Goal: Transaction & Acquisition: Purchase product/service

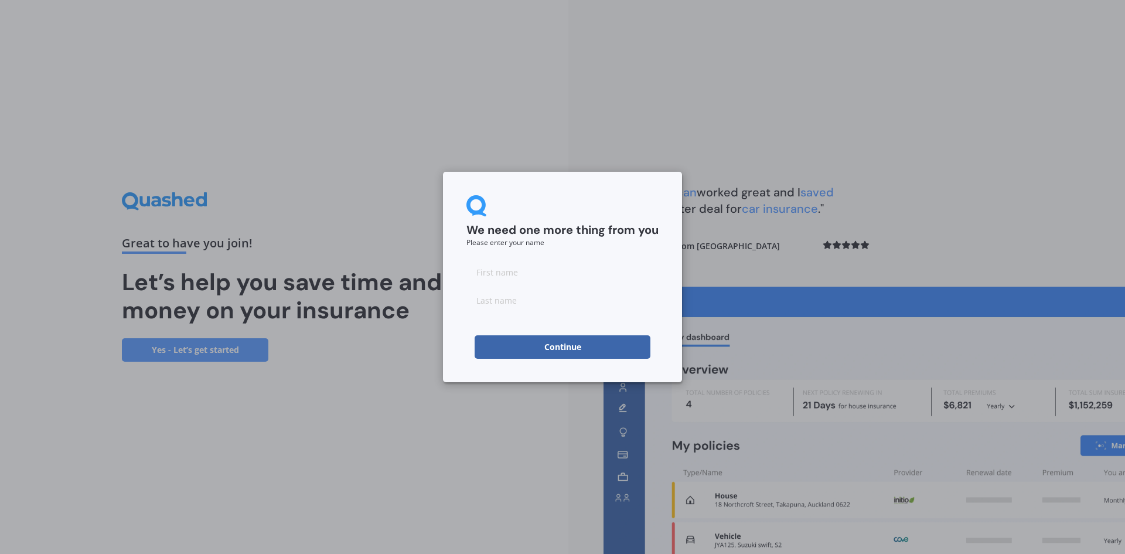
click at [539, 352] on button "Continue" at bounding box center [563, 346] width 176 height 23
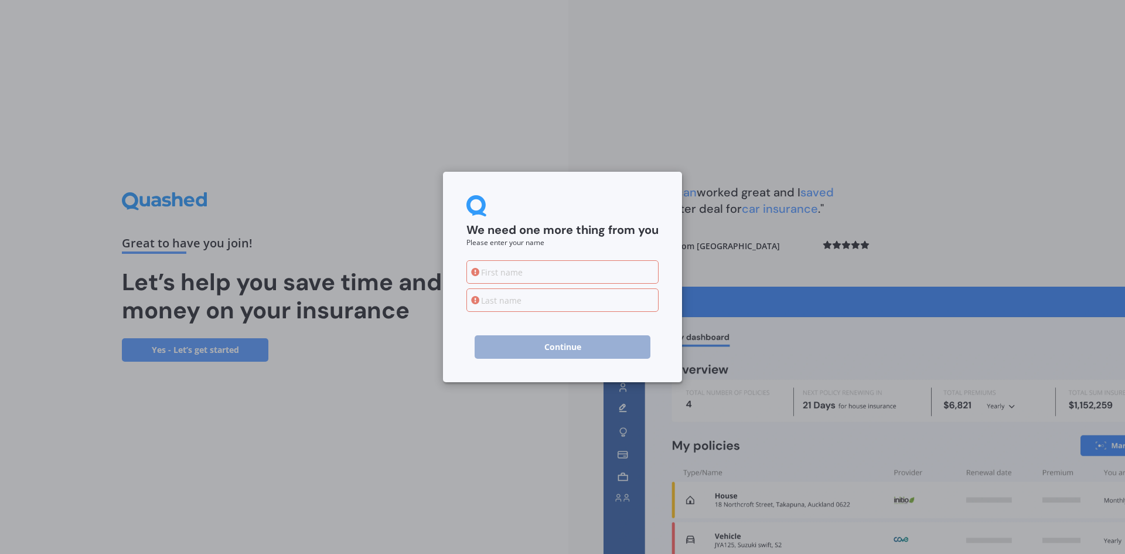
drag, startPoint x: 519, startPoint y: 269, endPoint x: 518, endPoint y: 257, distance: 12.4
click at [519, 269] on input at bounding box center [563, 271] width 192 height 23
type input "[PERSON_NAME]"
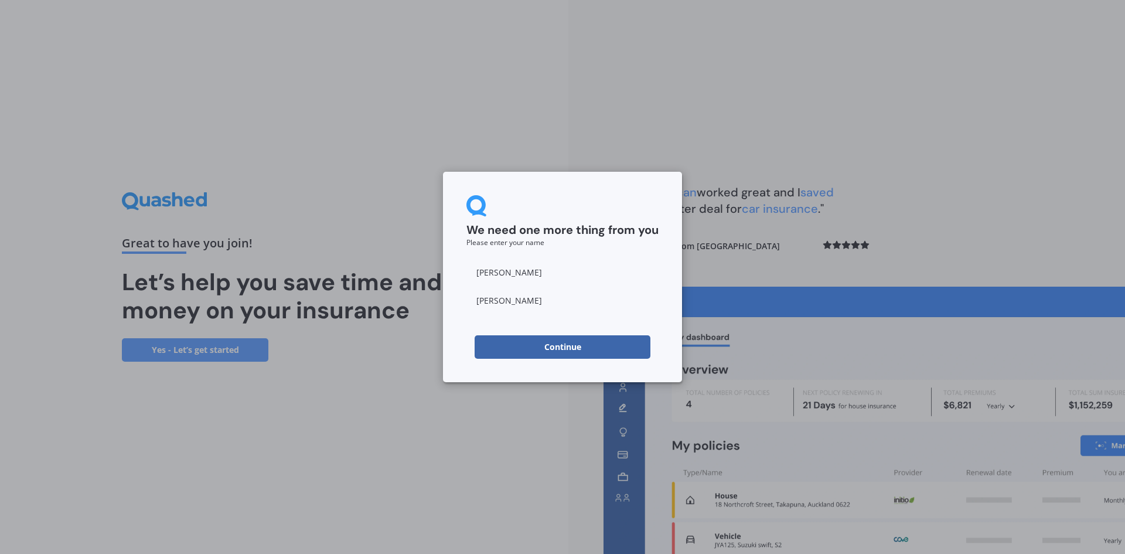
type input "[PERSON_NAME]"
click at [547, 349] on button "Continue" at bounding box center [563, 346] width 176 height 23
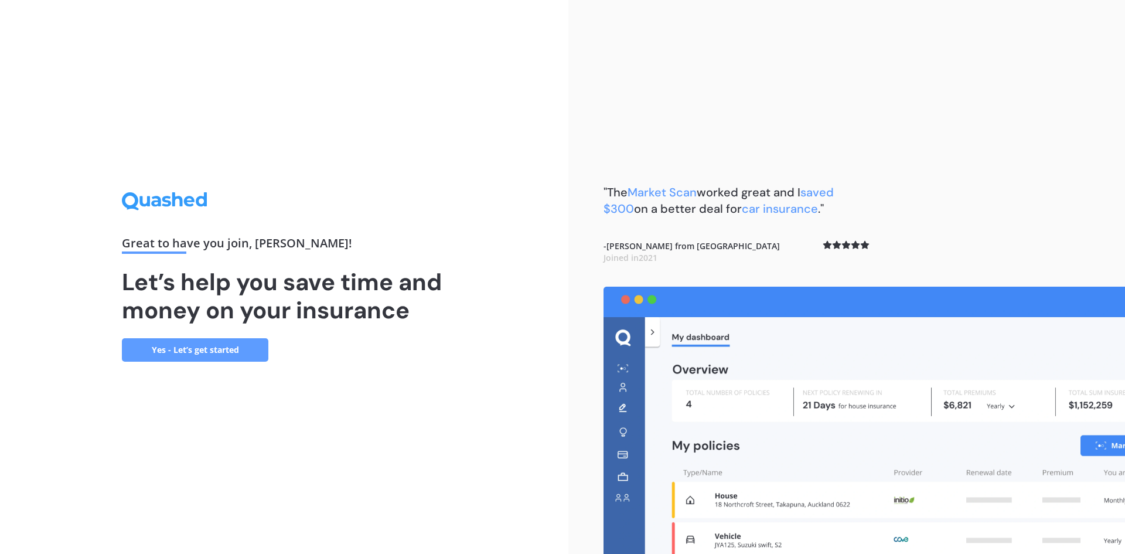
click at [234, 345] on link "Yes - Let’s get started" at bounding box center [195, 349] width 147 height 23
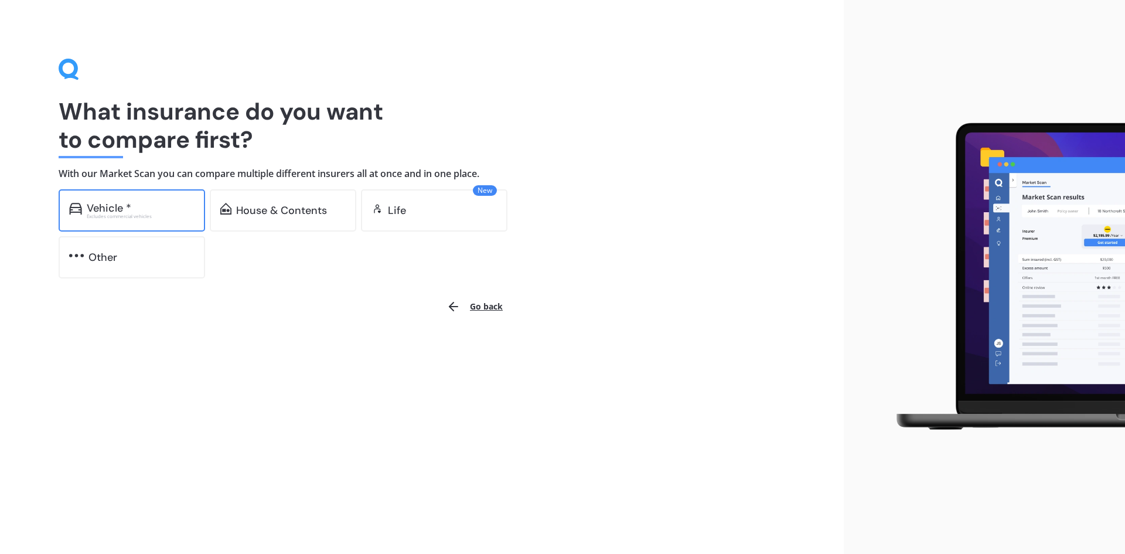
click at [172, 212] on div "Vehicle *" at bounding box center [141, 208] width 108 height 12
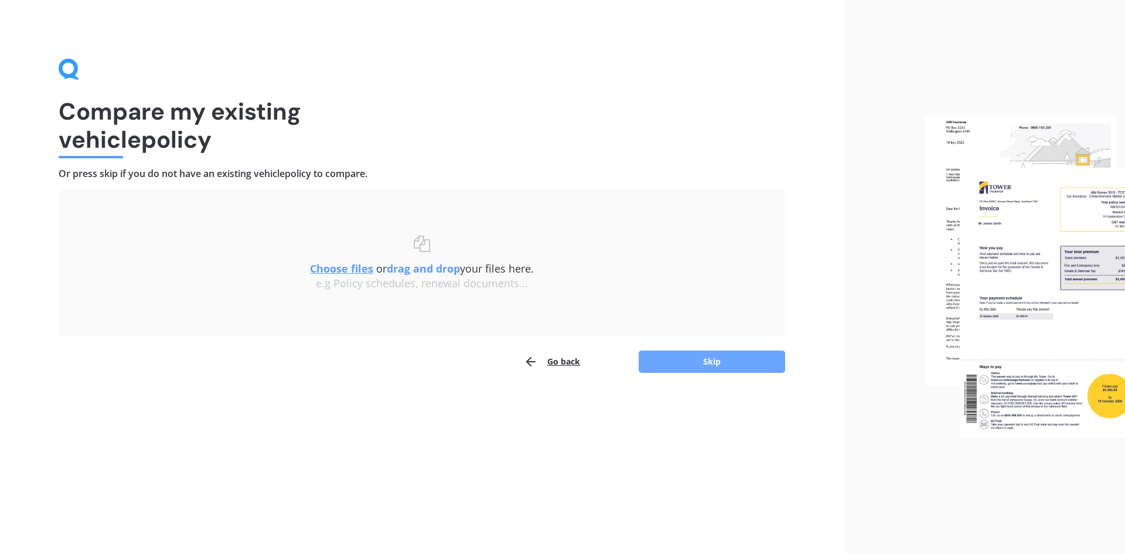
click at [734, 362] on button "Skip" at bounding box center [712, 362] width 147 height 22
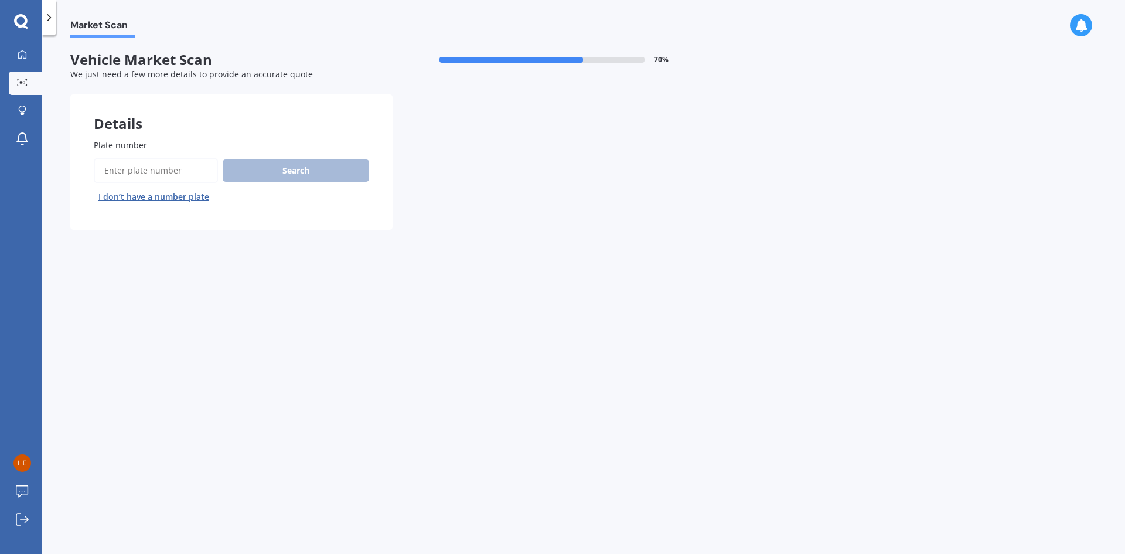
click at [185, 172] on input "Plate number" at bounding box center [156, 170] width 124 height 25
type input "MKH593"
click at [244, 179] on button "Search" at bounding box center [296, 170] width 147 height 22
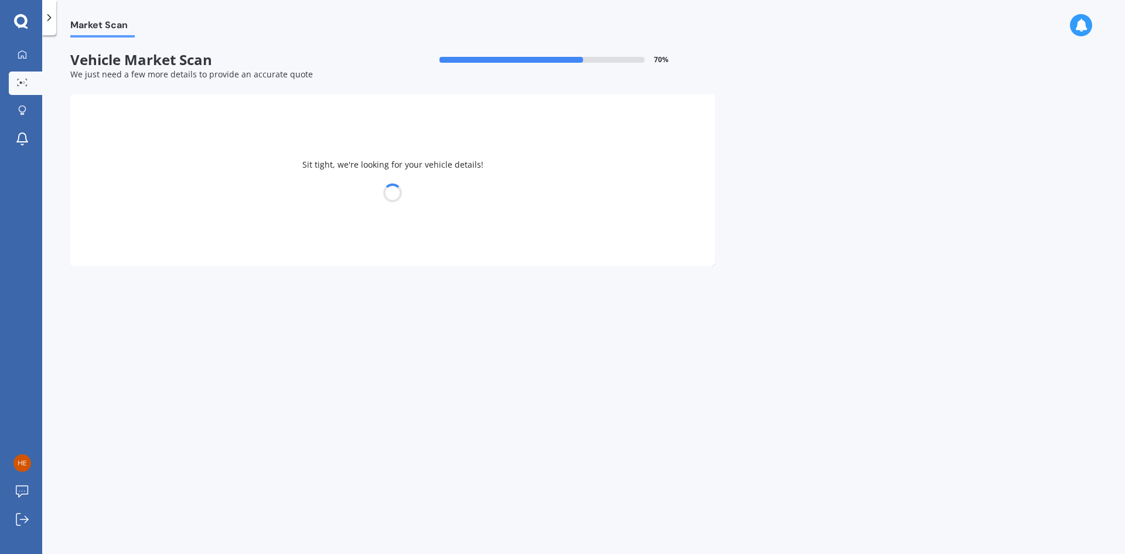
select select "TOYOTA"
select select "COROLLA"
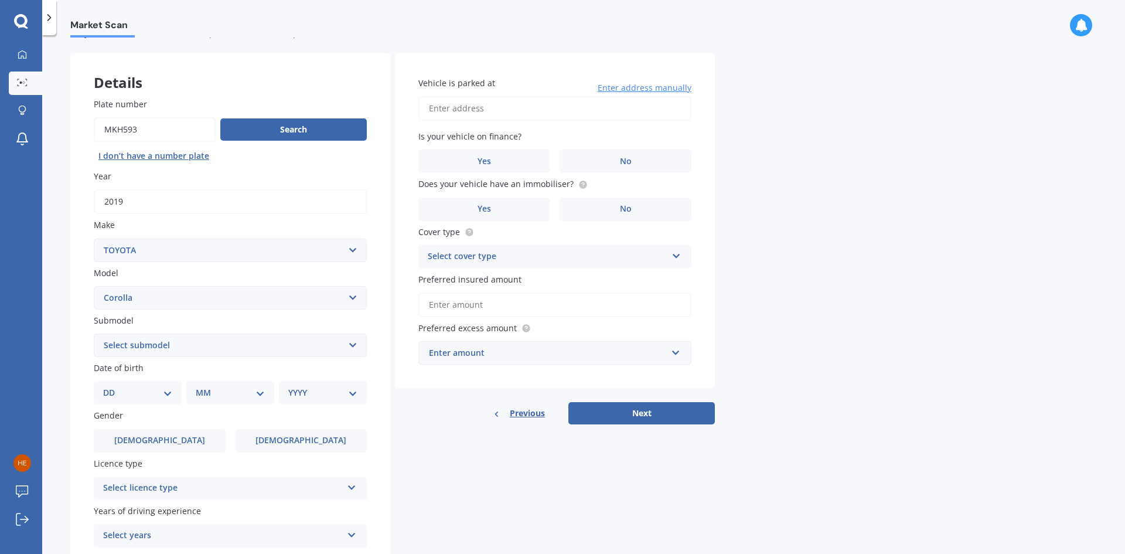
scroll to position [59, 0]
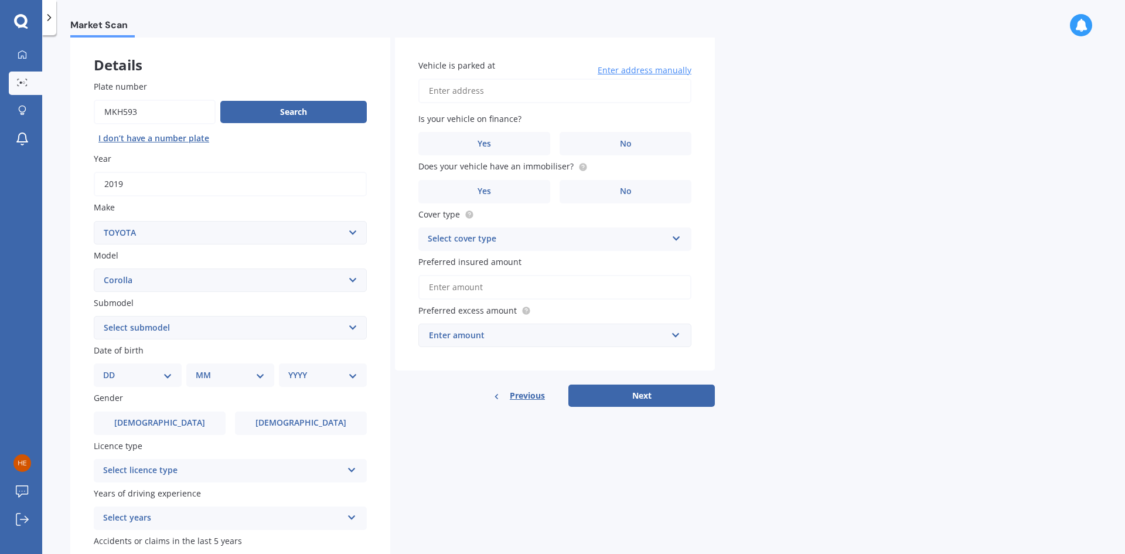
click at [165, 334] on select "Select submodel (All other) Axio Diesel [PERSON_NAME] 2WD [PERSON_NAME] 4WD FXG…" at bounding box center [230, 327] width 273 height 23
click at [140, 376] on select "DD 01 02 03 04 05 06 07 08 09 10 11 12 13 14 15 16 17 18 19 20 21 22 23 24 25 2…" at bounding box center [137, 375] width 69 height 13
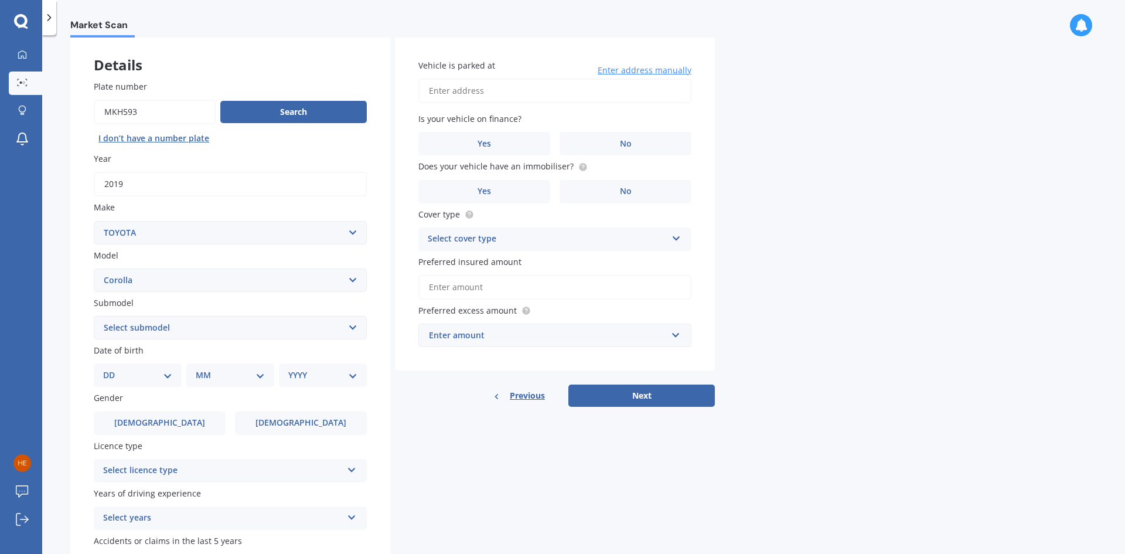
select select "31"
click at [113, 369] on select "DD 01 02 03 04 05 06 07 08 09 10 11 12 13 14 15 16 17 18 19 20 21 22 23 24 25 2…" at bounding box center [137, 375] width 69 height 13
click at [222, 379] on select "MM 01 02 03 04 05 06 07 08 09 10 11 12" at bounding box center [232, 375] width 64 height 13
select select "07"
click at [200, 369] on select "MM 01 02 03 04 05 06 07 08 09 10 11 12" at bounding box center [232, 375] width 64 height 13
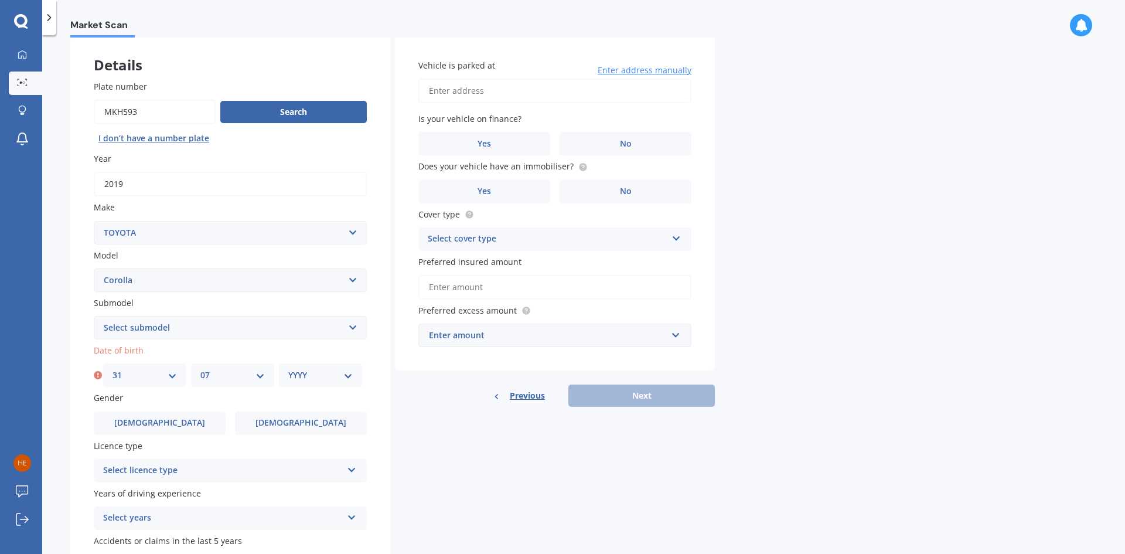
click at [308, 377] on select "YYYY 2025 2024 2023 2022 2021 2020 2019 2018 2017 2016 2015 2014 2013 2012 2011…" at bounding box center [320, 375] width 64 height 13
select select "1991"
click at [288, 369] on select "YYYY 2025 2024 2023 2022 2021 2020 2019 2018 2017 2016 2015 2014 2013 2012 2011…" at bounding box center [320, 375] width 64 height 13
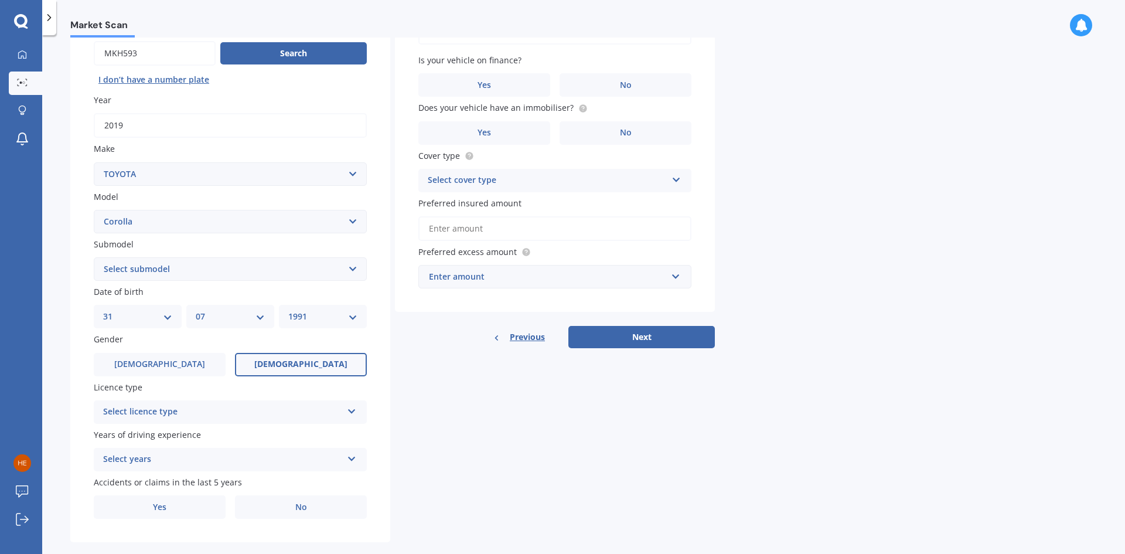
click at [297, 362] on span "[DEMOGRAPHIC_DATA]" at bounding box center [300, 364] width 93 height 10
click at [0, 0] on input "[DEMOGRAPHIC_DATA]" at bounding box center [0, 0] width 0 height 0
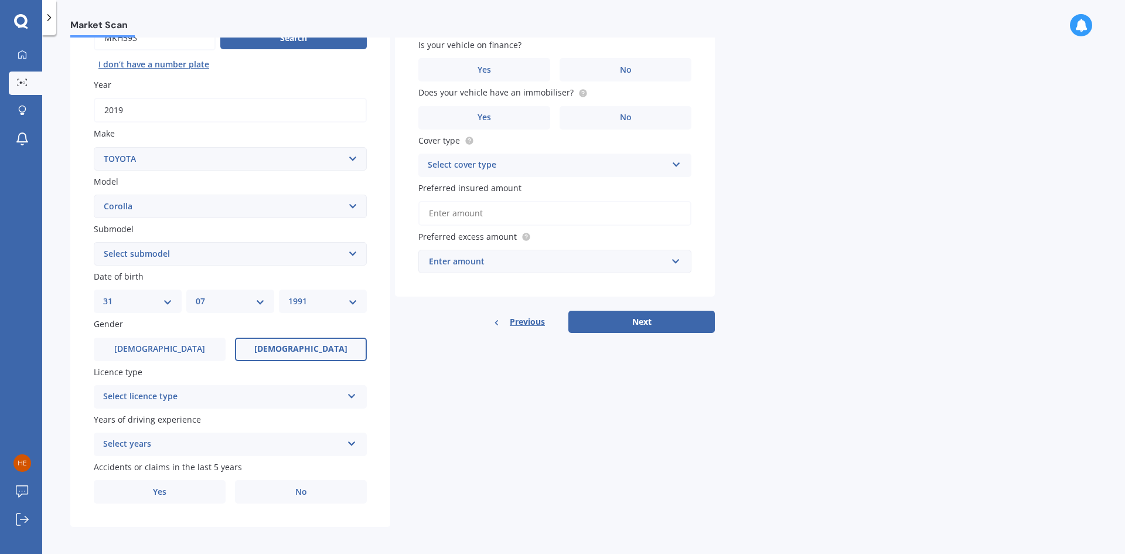
scroll to position [136, 0]
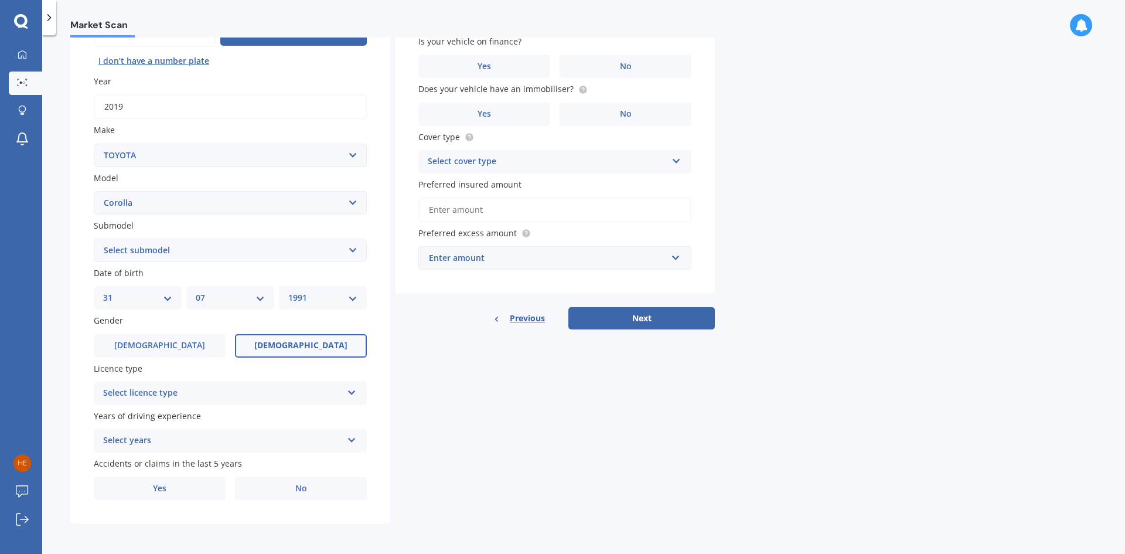
click at [256, 390] on div "Select licence type" at bounding box center [222, 393] width 239 height 14
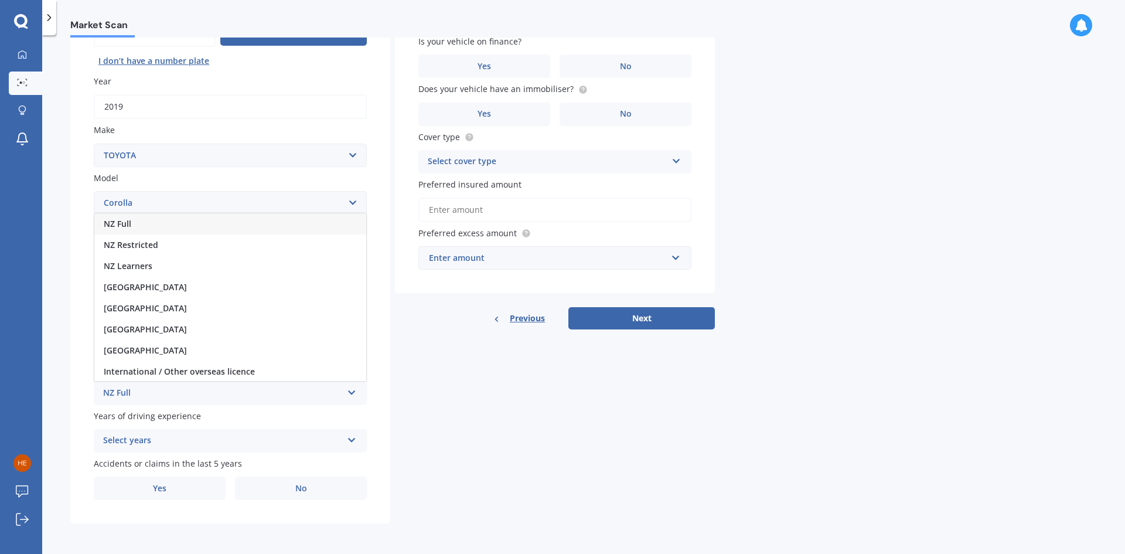
click at [124, 223] on span "NZ Full" at bounding box center [118, 223] width 28 height 11
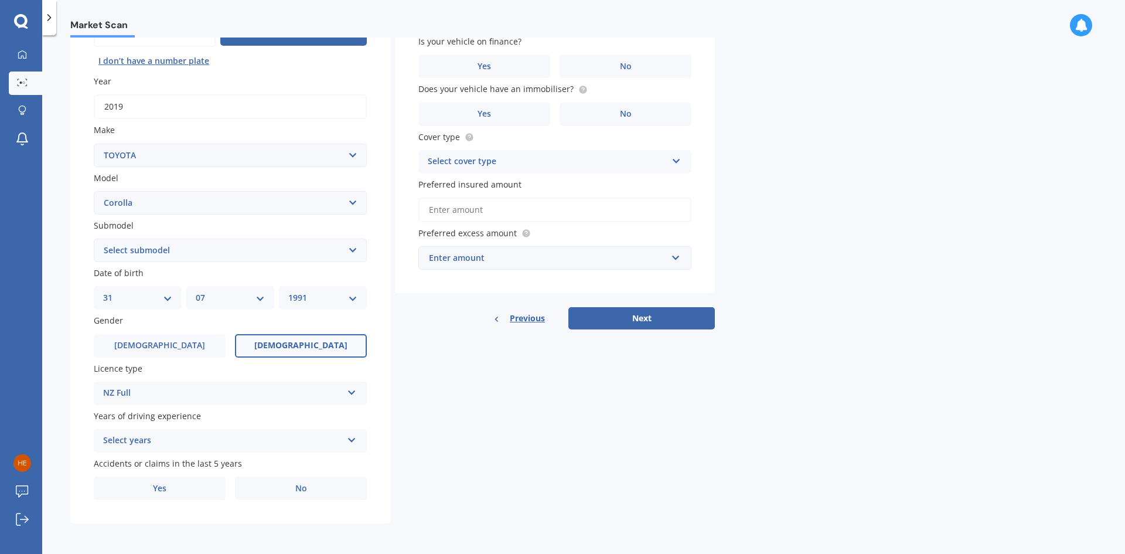
click at [220, 445] on div "Select years" at bounding box center [222, 441] width 239 height 14
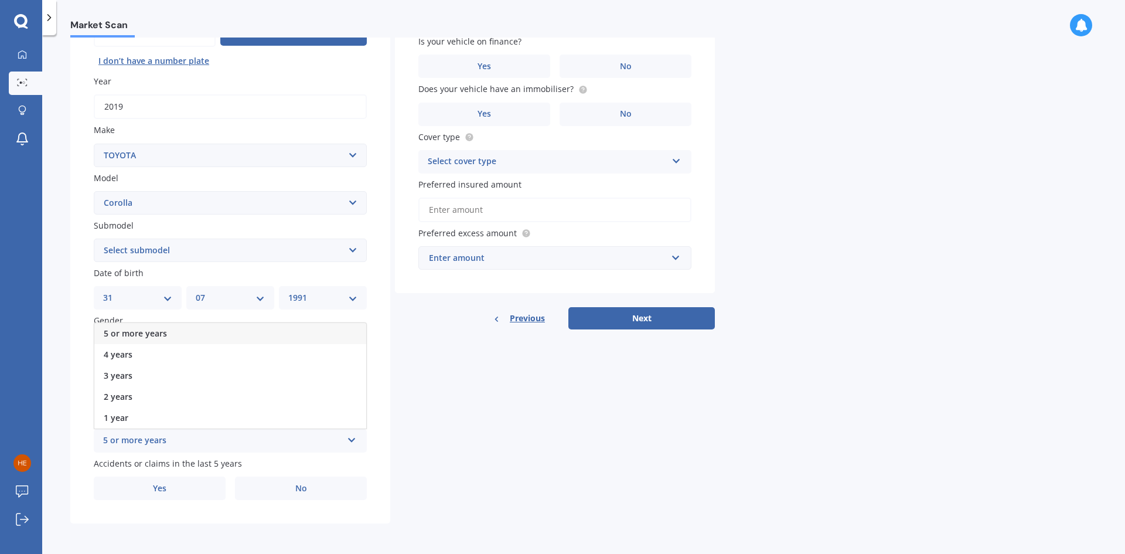
click at [140, 334] on span "5 or more years" at bounding box center [135, 333] width 63 height 11
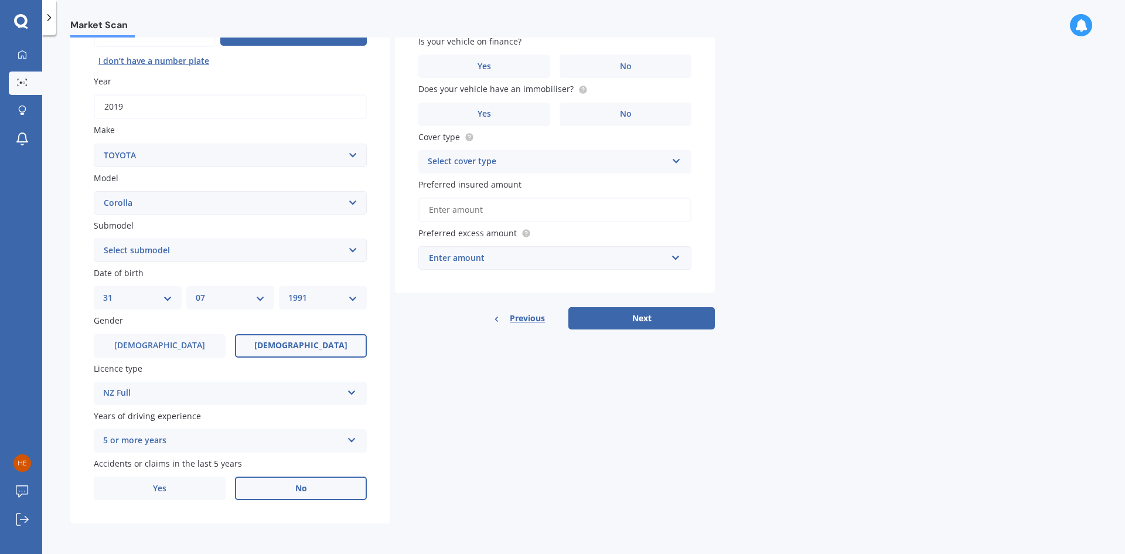
click at [267, 489] on label "No" at bounding box center [301, 488] width 132 height 23
click at [0, 0] on input "No" at bounding box center [0, 0] width 0 height 0
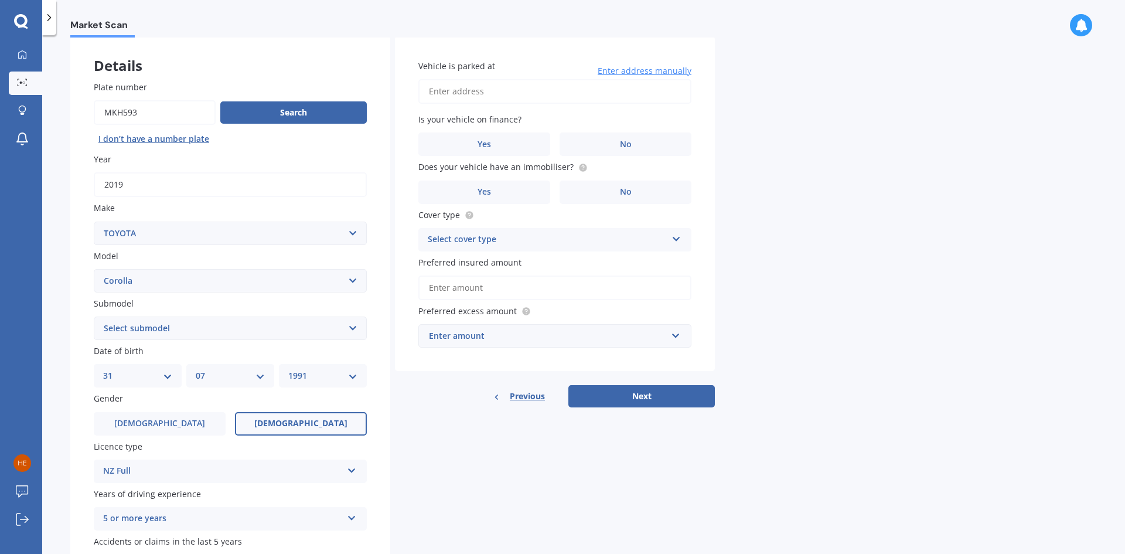
scroll to position [0, 0]
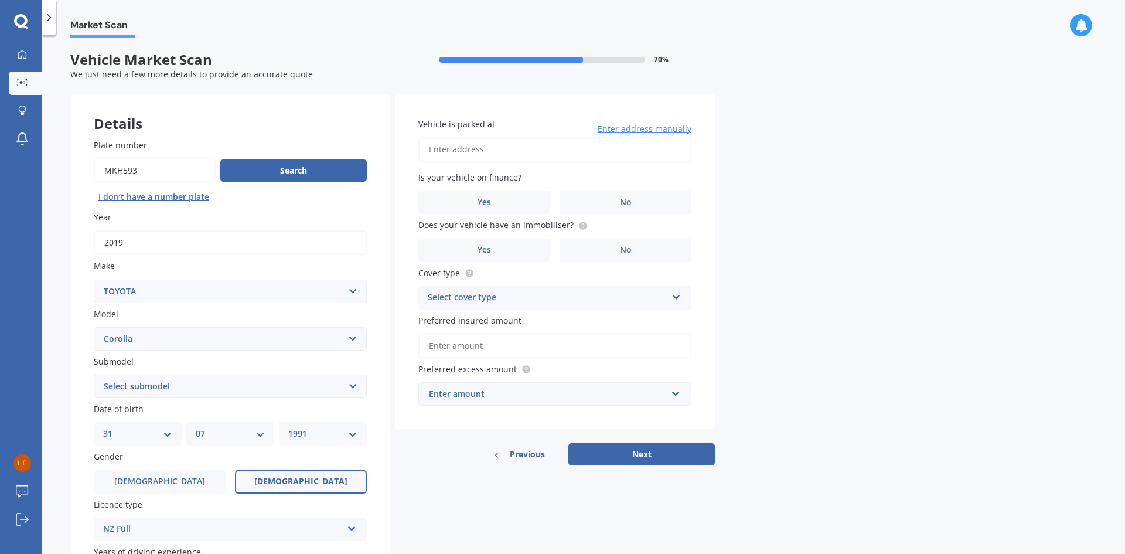
click at [480, 145] on input "Vehicle is parked at" at bounding box center [555, 149] width 273 height 25
type input "[STREET_ADDRESS]"
click at [506, 206] on label "Yes" at bounding box center [485, 202] width 132 height 23
click at [0, 0] on input "Yes" at bounding box center [0, 0] width 0 height 0
click at [605, 251] on label "No" at bounding box center [626, 250] width 132 height 23
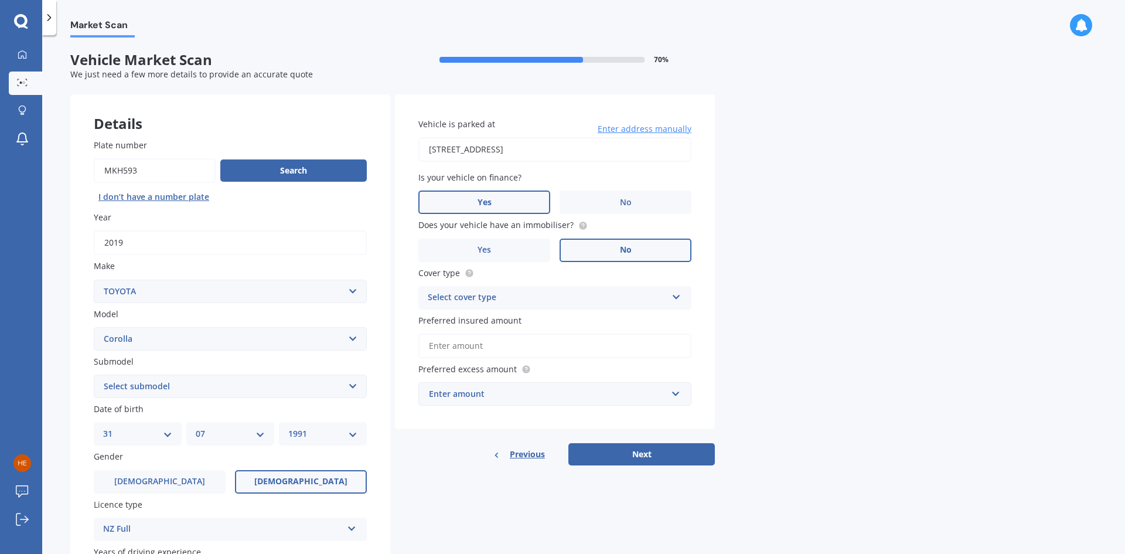
click at [0, 0] on input "No" at bounding box center [0, 0] width 0 height 0
click at [514, 254] on label "Yes" at bounding box center [485, 250] width 132 height 23
click at [0, 0] on input "Yes" at bounding box center [0, 0] width 0 height 0
click at [564, 297] on div "Select cover type" at bounding box center [547, 298] width 239 height 14
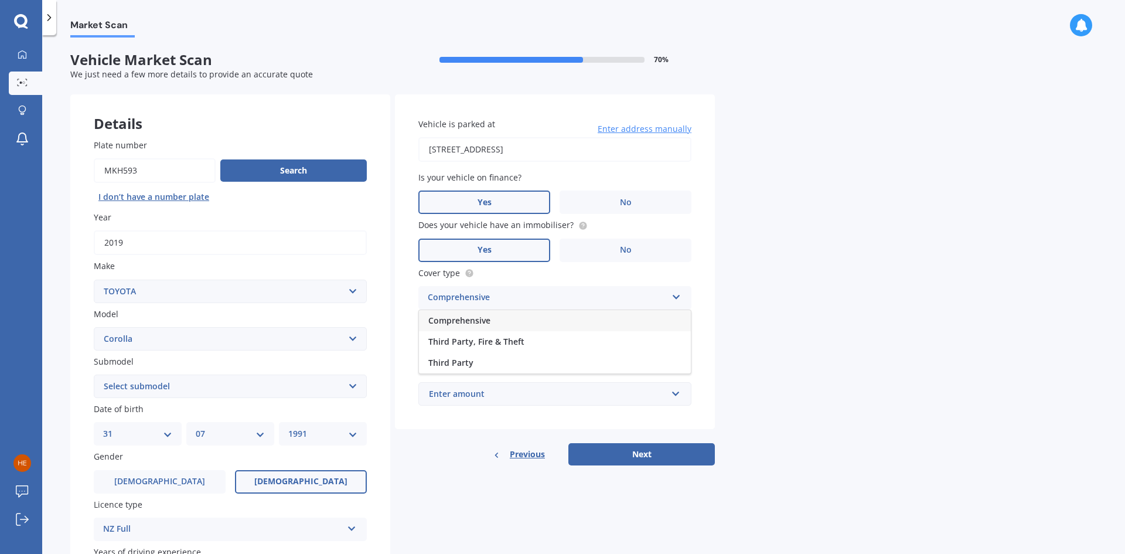
click at [494, 319] on div "Comprehensive" at bounding box center [555, 320] width 272 height 21
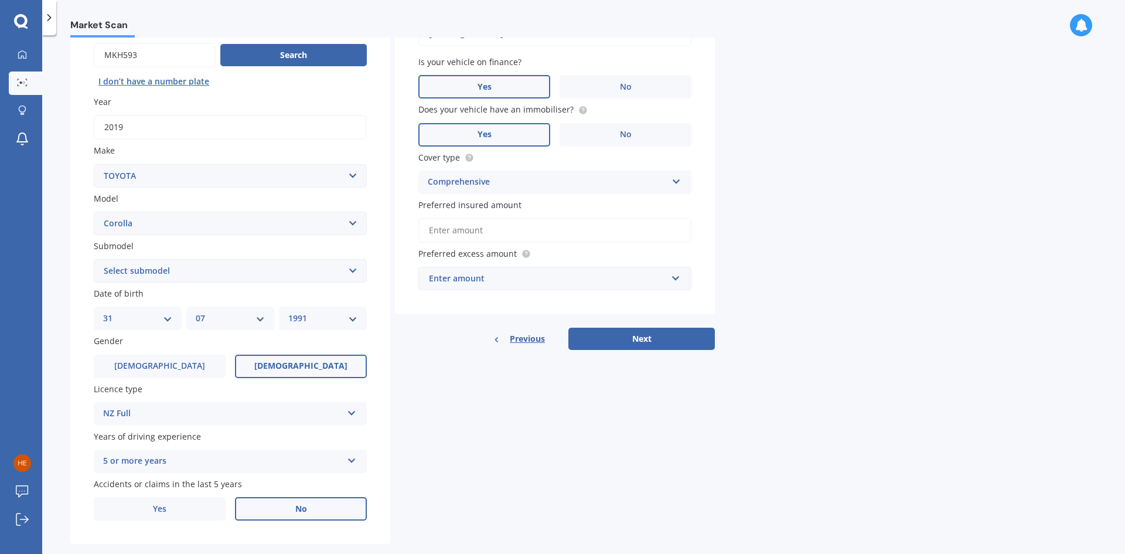
scroll to position [117, 0]
click at [498, 284] on input "text" at bounding box center [551, 277] width 263 height 22
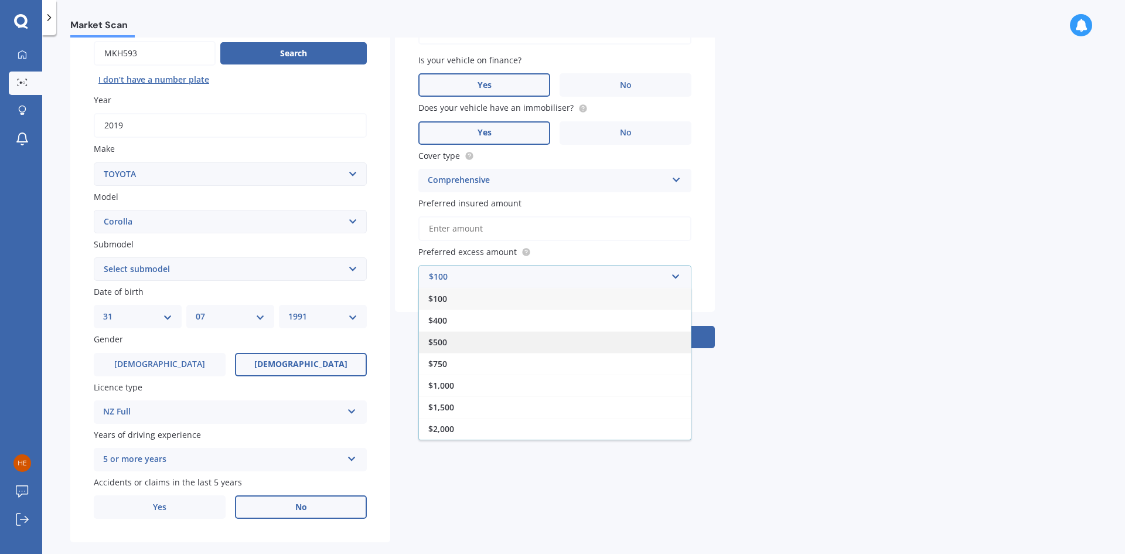
click at [460, 343] on div "$500" at bounding box center [555, 342] width 272 height 22
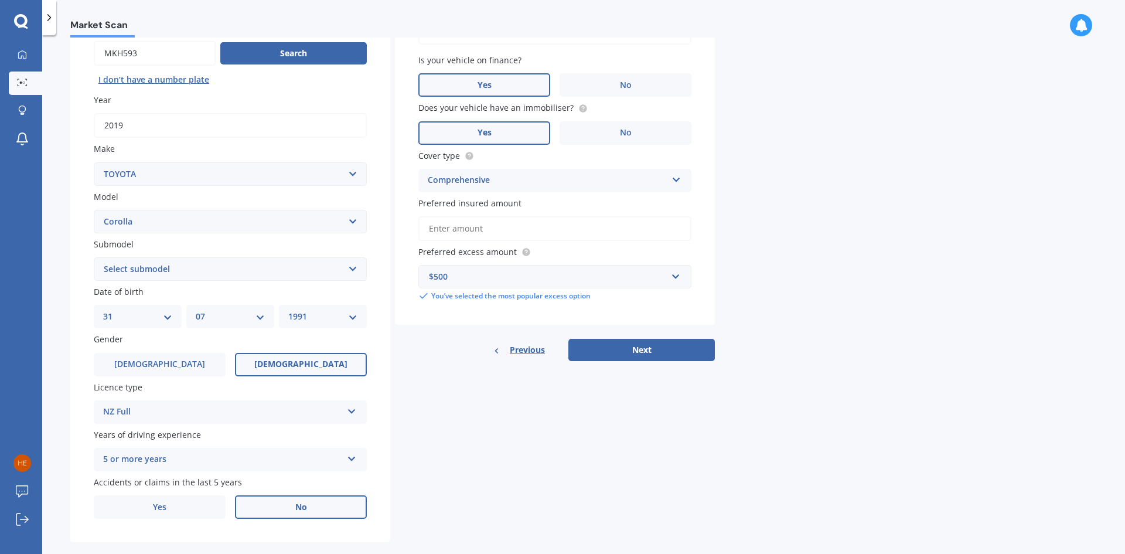
click at [519, 233] on input "Preferred insured amount" at bounding box center [555, 228] width 273 height 25
drag, startPoint x: 870, startPoint y: 208, endPoint x: 806, endPoint y: 235, distance: 69.9
click at [870, 209] on div "Market Scan Vehicle Market Scan 70 % We just need a few more details to provide…" at bounding box center [583, 297] width 1083 height 519
click at [617, 359] on button "Next" at bounding box center [642, 350] width 147 height 22
click at [234, 263] on select "Select submodel (All other) Axio Diesel [PERSON_NAME] 2WD [PERSON_NAME] 4WD FXG…" at bounding box center [230, 268] width 273 height 23
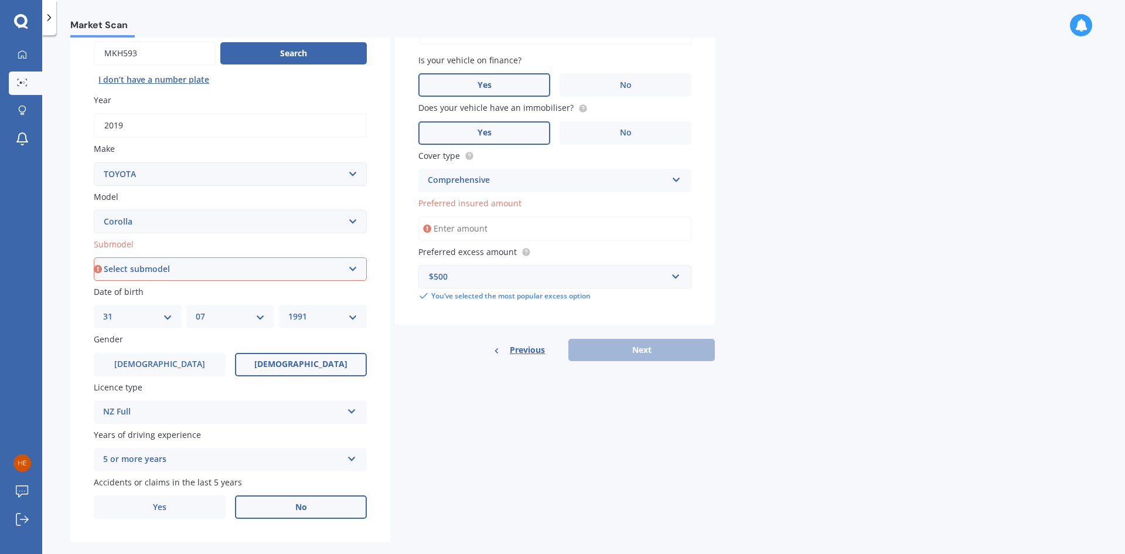
click at [220, 273] on select "Select submodel (All other) Axio Diesel [PERSON_NAME] 2WD [PERSON_NAME] 4WD FXG…" at bounding box center [230, 268] width 273 height 23
click at [245, 267] on select "Select submodel (All other) Axio Diesel [PERSON_NAME] 2WD [PERSON_NAME] 4WD FXG…" at bounding box center [230, 268] width 273 height 23
click at [94, 257] on select "Select submodel (All other) Axio Diesel [PERSON_NAME] 2WD [PERSON_NAME] 4WD FXG…" at bounding box center [230, 268] width 273 height 23
click at [157, 263] on select "Select submodel (All other) Axio Diesel [PERSON_NAME] 2WD [PERSON_NAME] 4WD FXG…" at bounding box center [230, 268] width 273 height 23
click at [94, 257] on select "Select submodel (All other) Axio Diesel [PERSON_NAME] 2WD [PERSON_NAME] 4WD FXG…" at bounding box center [230, 268] width 273 height 23
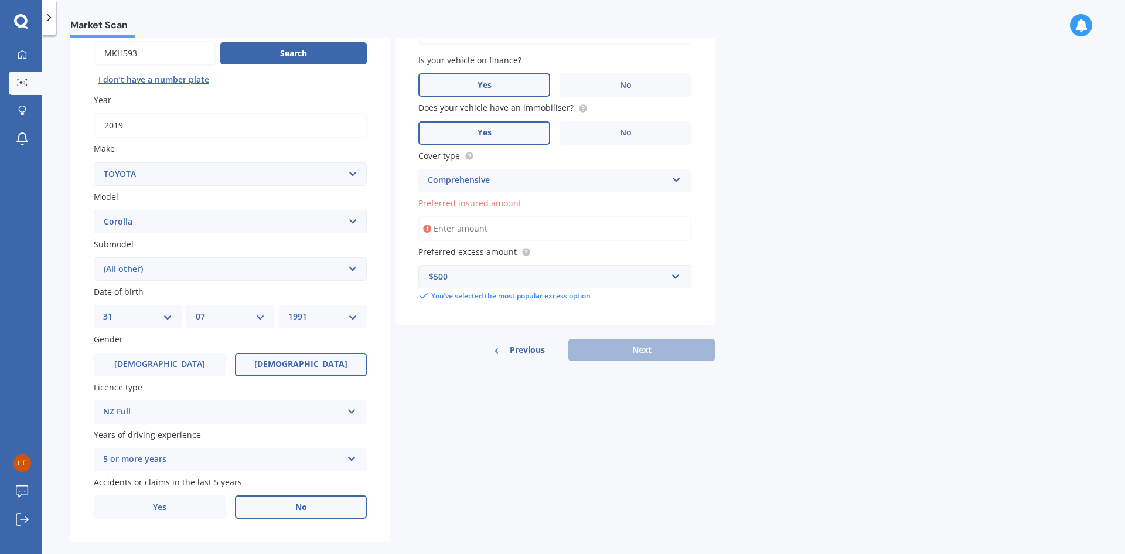
click at [174, 273] on select "Select submodel (All other) Axio Diesel [PERSON_NAME] 2WD [PERSON_NAME] 4WD FXG…" at bounding box center [230, 268] width 273 height 23
click at [94, 257] on select "Select submodel (All other) Axio Diesel [PERSON_NAME] 2WD [PERSON_NAME] 4WD FXG…" at bounding box center [230, 268] width 273 height 23
click at [135, 280] on select "Select submodel (All other) Axio Diesel [PERSON_NAME] 2WD [PERSON_NAME] 4WD FXG…" at bounding box center [230, 268] width 273 height 23
select select "(ALL OTHER)"
click at [94, 257] on select "Select submodel (All other) Axio Diesel [PERSON_NAME] 2WD [PERSON_NAME] 4WD FXG…" at bounding box center [230, 268] width 273 height 23
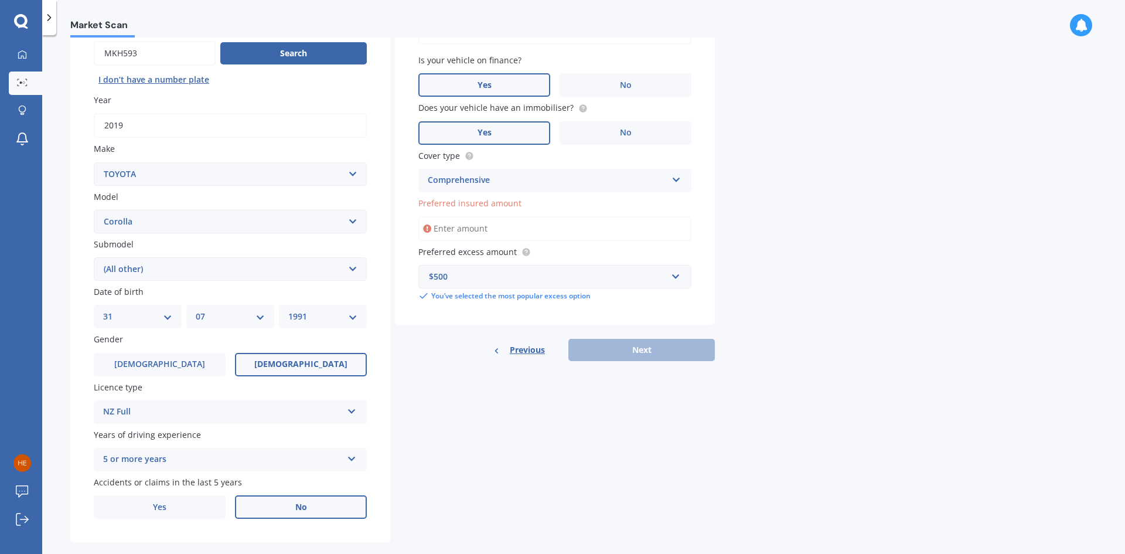
click at [494, 226] on input "Preferred insured amount" at bounding box center [555, 228] width 273 height 25
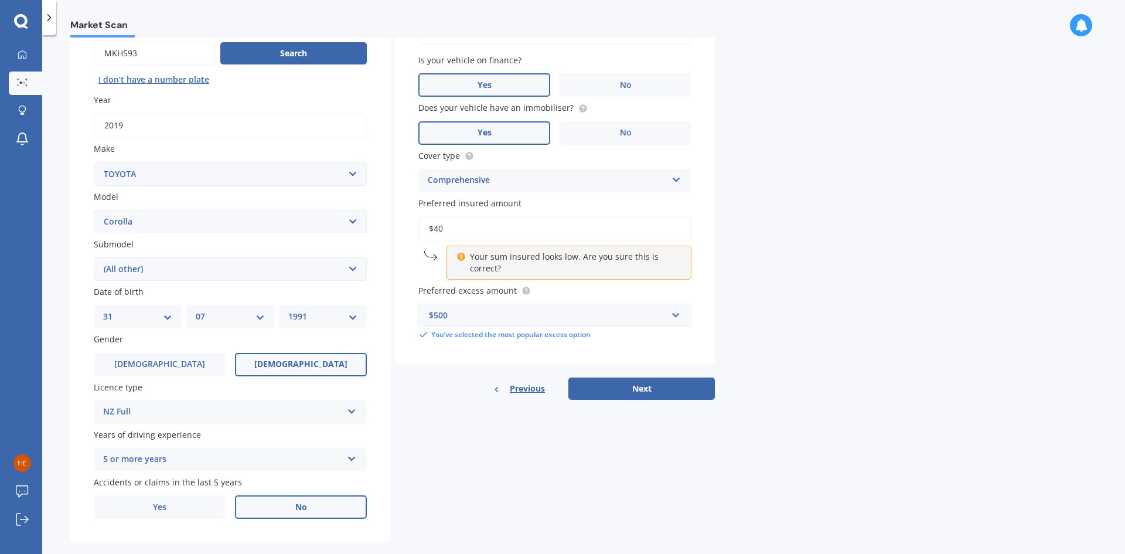
type input "$4"
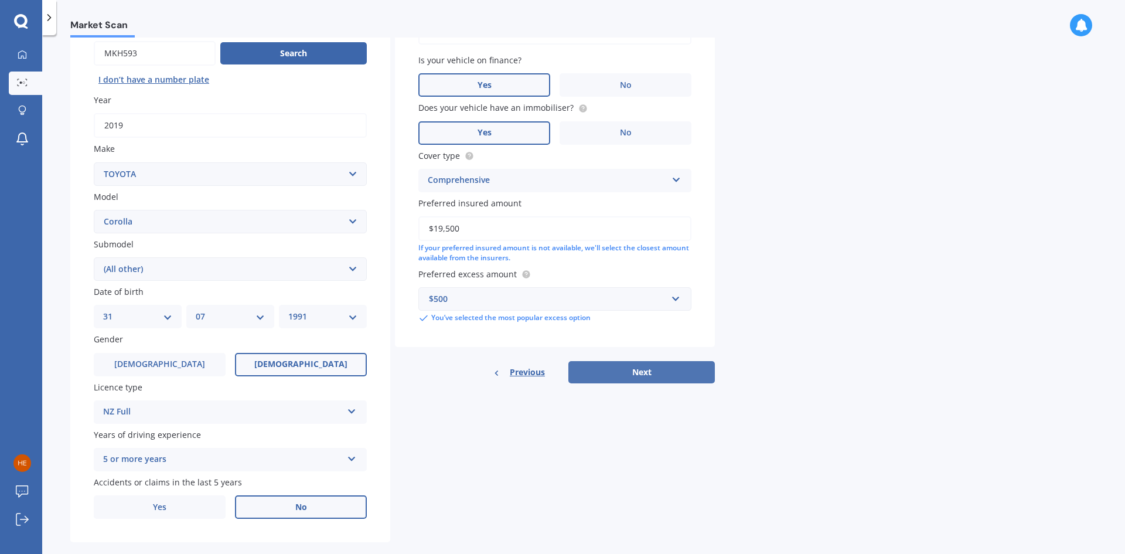
type input "$19,500"
click at [643, 373] on button "Next" at bounding box center [642, 372] width 147 height 22
select select "31"
select select "07"
select select "1991"
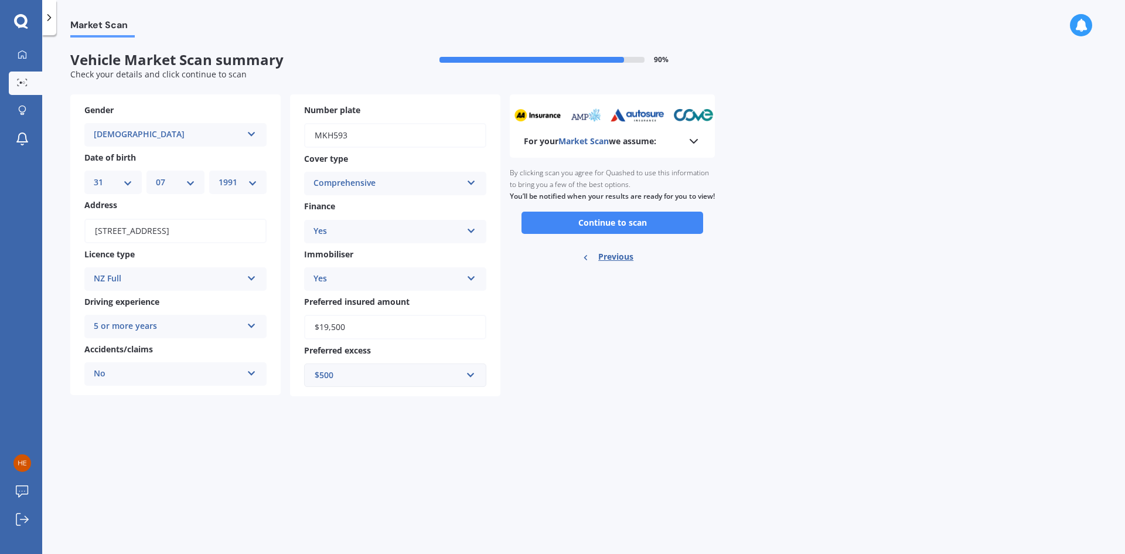
scroll to position [0, 0]
click at [603, 234] on button "Continue to scan" at bounding box center [613, 223] width 182 height 22
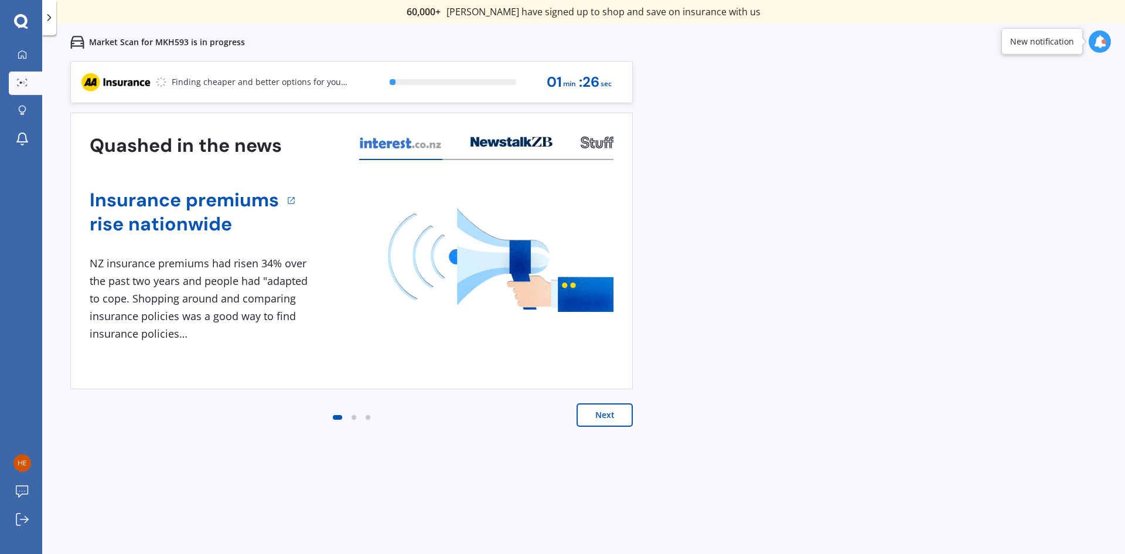
click at [597, 419] on button "Next" at bounding box center [605, 414] width 56 height 23
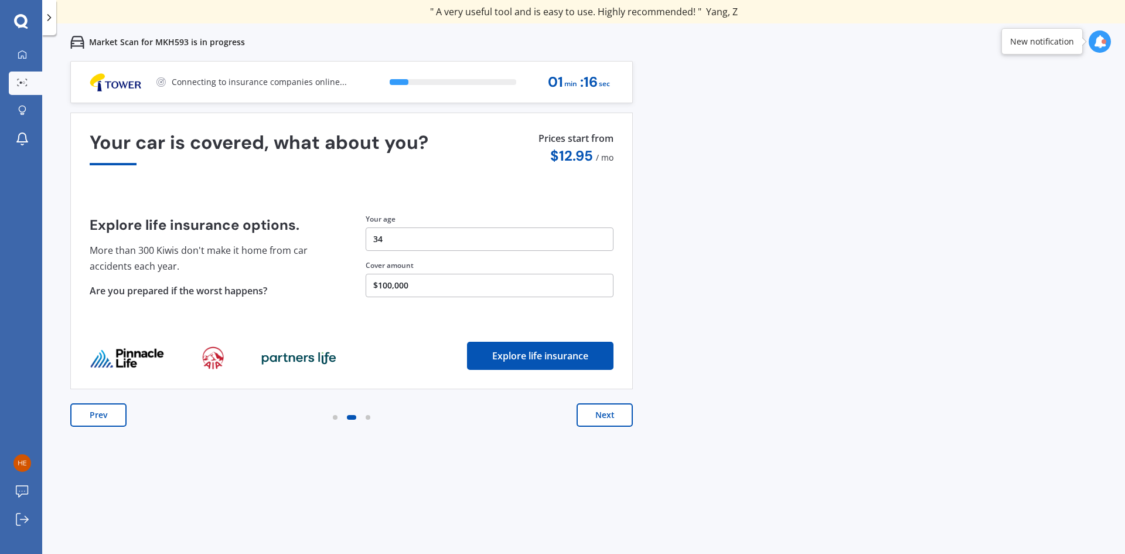
click at [608, 416] on button "Next" at bounding box center [605, 414] width 56 height 23
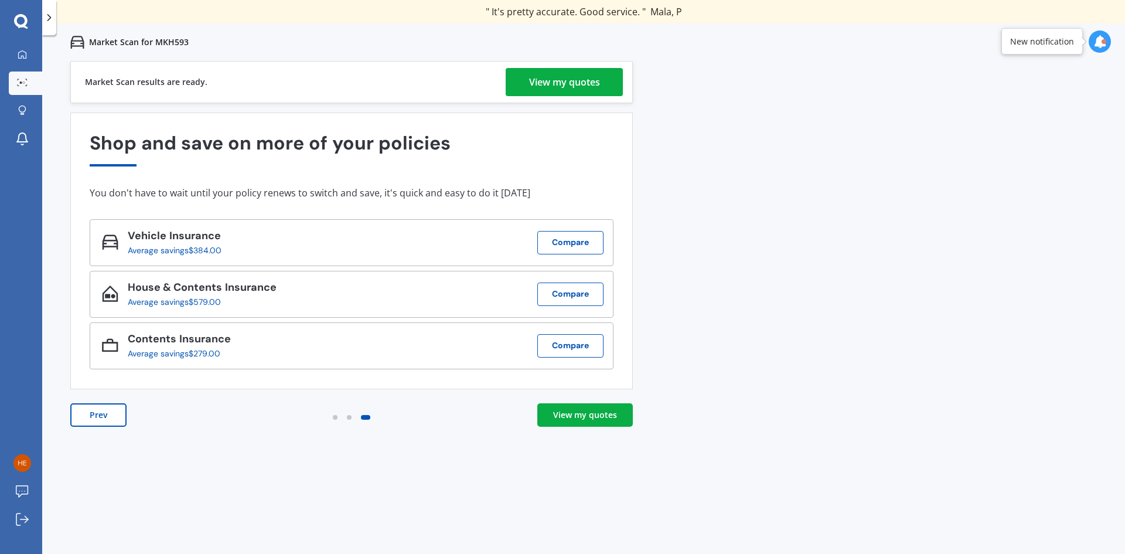
click at [586, 421] on link "View my quotes" at bounding box center [586, 414] width 96 height 23
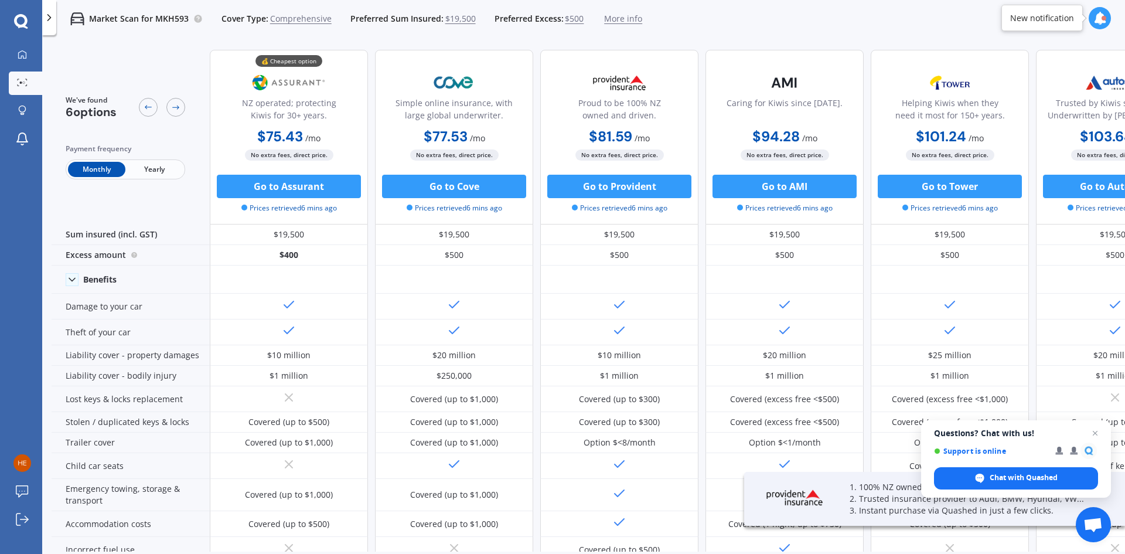
drag, startPoint x: 931, startPoint y: 552, endPoint x: 1067, endPoint y: 549, distance: 136.0
click at [1067, 549] on div "We've found 6 options Payment frequency Monthly Yearly 💰 Cheapest option NZ ope…" at bounding box center [589, 315] width 1074 height 551
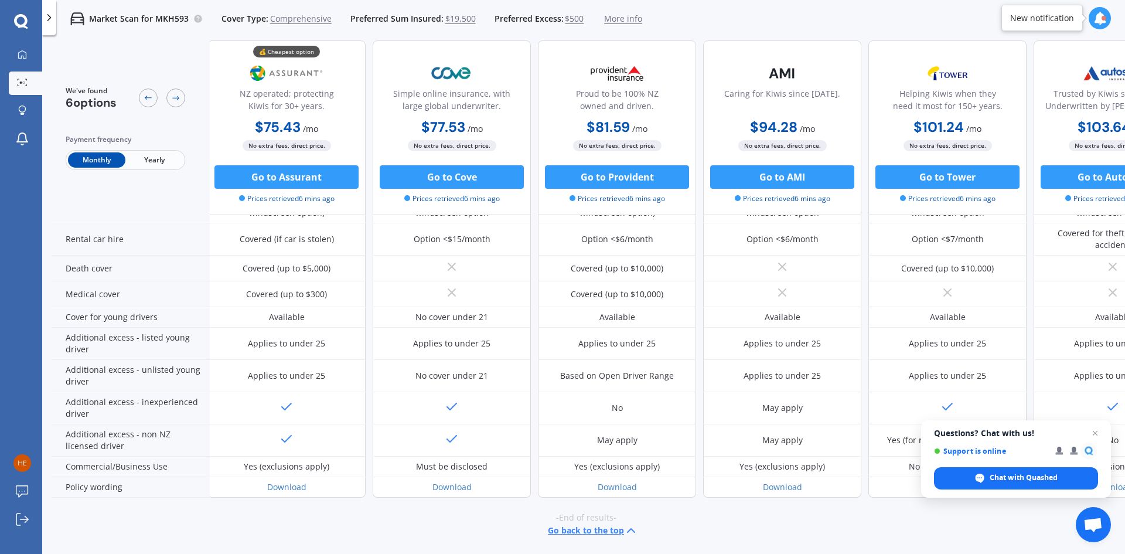
scroll to position [496, 0]
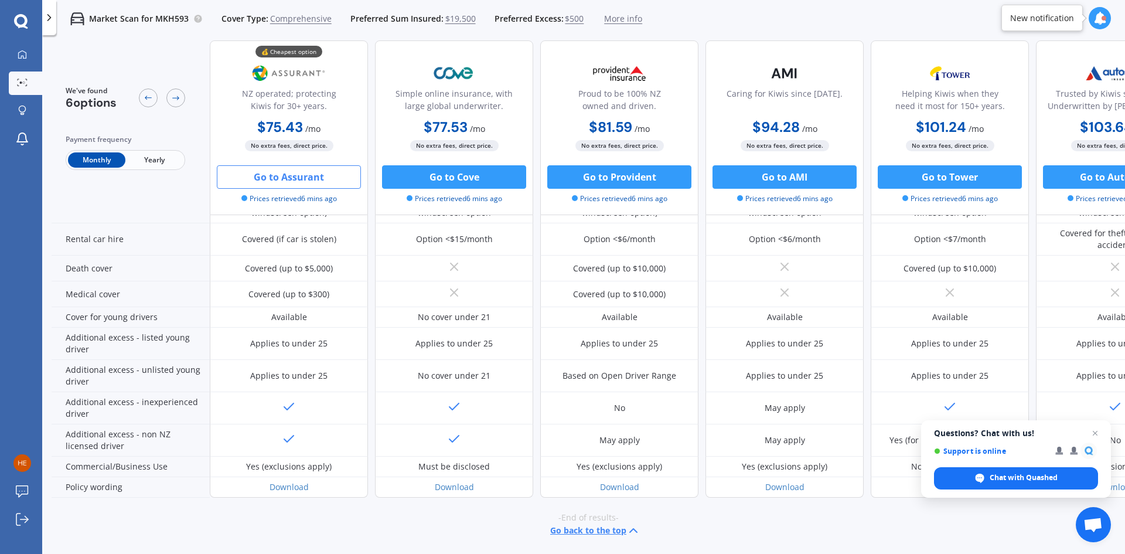
click at [291, 180] on button "Go to Assurant" at bounding box center [289, 176] width 144 height 23
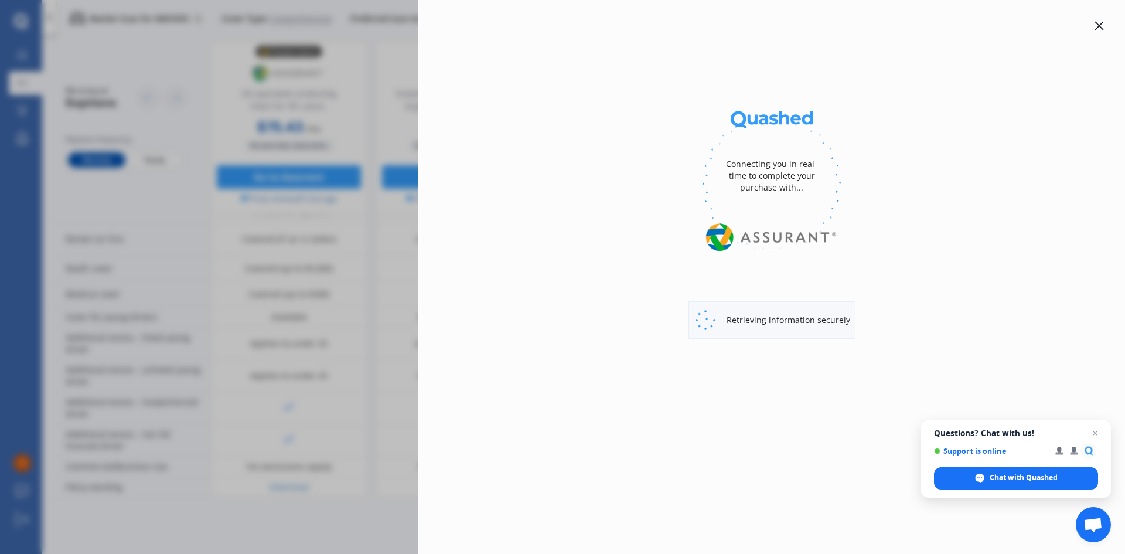
select select "Monthly"
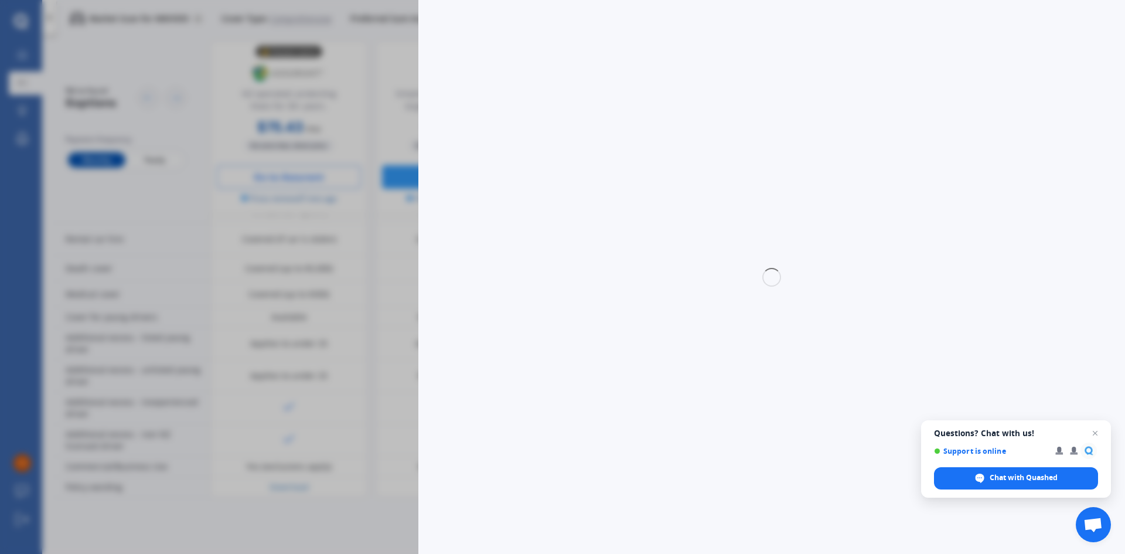
select select "full"
select select "0"
select select "Otago"
select select "TOYOTA"
select select "COROLLA"
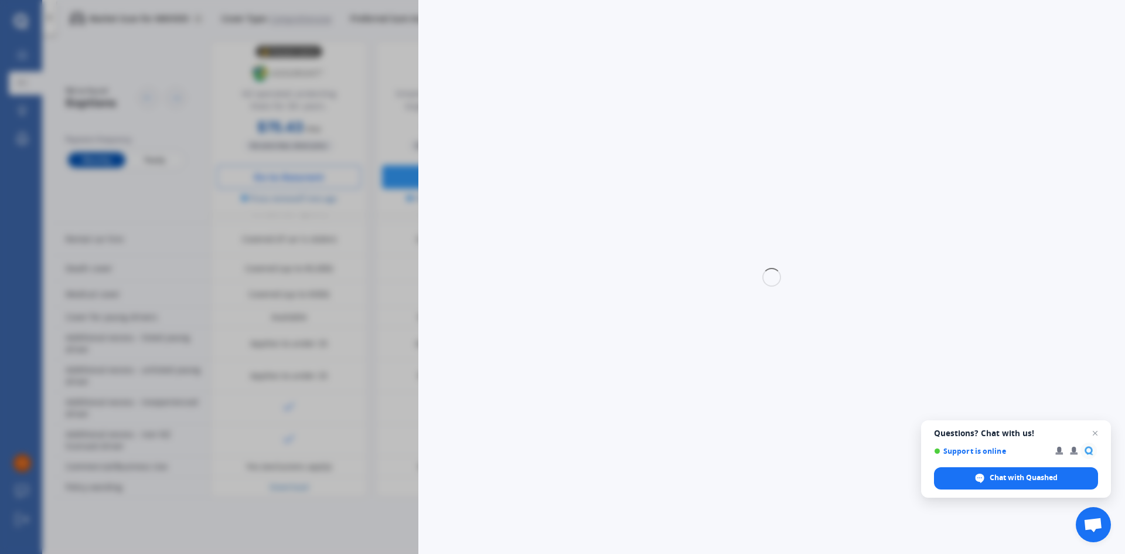
select select "(ALL OTHER)"
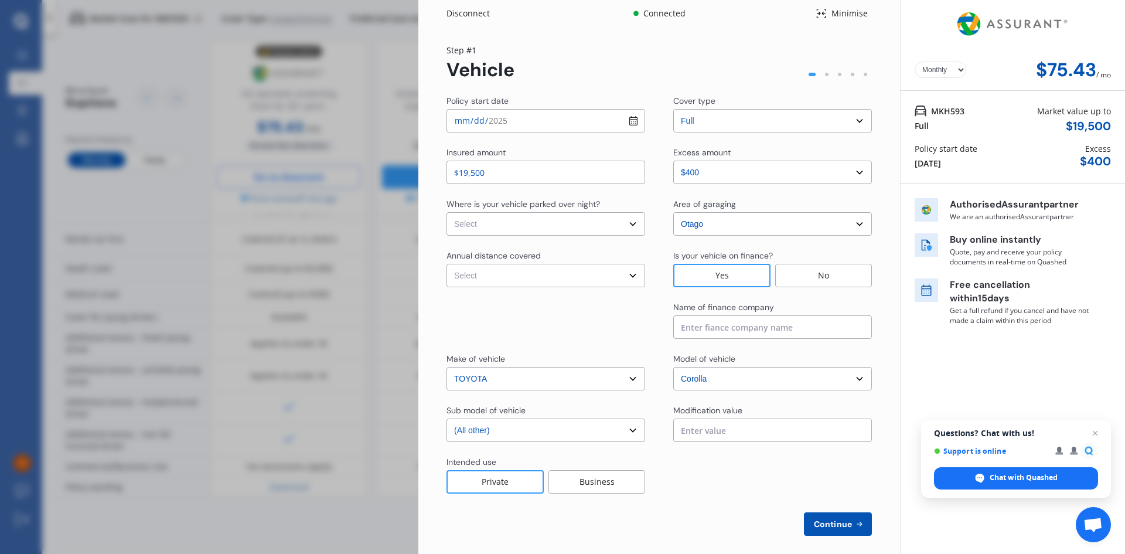
scroll to position [0, 0]
click at [942, 72] on select "Yearly Monthly" at bounding box center [941, 72] width 52 height 16
select select "Yearly"
click at [915, 64] on select "Yearly Monthly" at bounding box center [941, 72] width 52 height 16
click at [948, 73] on select "Yearly Monthly" at bounding box center [941, 72] width 52 height 16
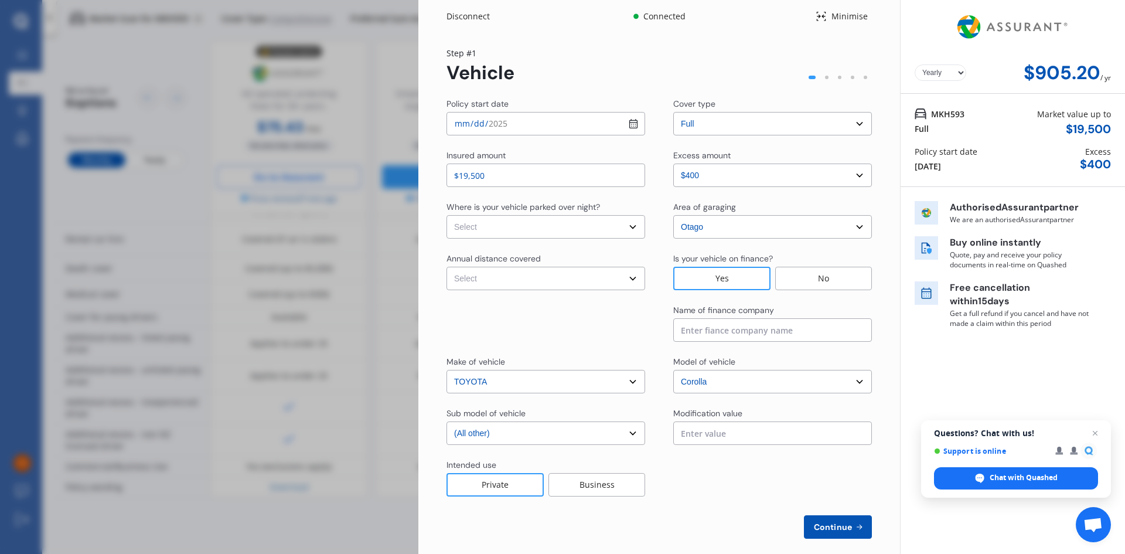
click at [1024, 62] on div "$905.20" at bounding box center [1062, 73] width 77 height 22
click at [1028, 25] on img at bounding box center [1013, 27] width 118 height 45
click at [1012, 26] on img at bounding box center [1013, 27] width 118 height 45
click at [1009, 26] on img at bounding box center [1013, 27] width 118 height 45
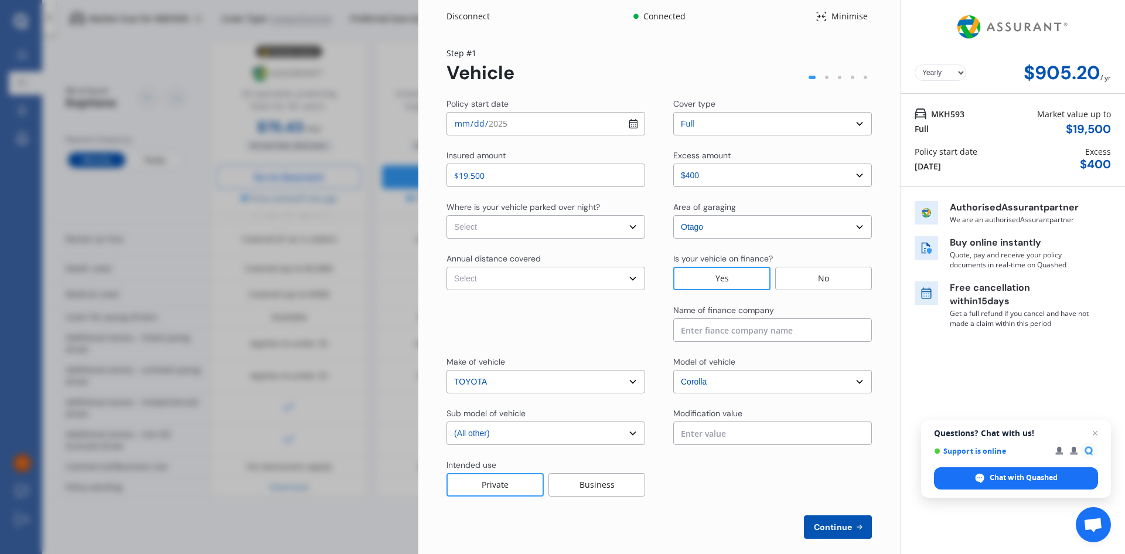
click at [326, 86] on div "Disconnect Connected Minimise Yearly Monthly $905.20 / yr Step # 1 Vehicle Poli…" at bounding box center [562, 277] width 1125 height 554
click at [331, 536] on div "Disconnect Connected Minimise Yearly Monthly $905.20 / yr Step # 1 Vehicle Poli…" at bounding box center [562, 277] width 1125 height 554
click at [444, 19] on div "Disconnect Connected Minimise" at bounding box center [660, 11] width 482 height 23
click at [450, 16] on div "Disconnect" at bounding box center [475, 17] width 56 height 12
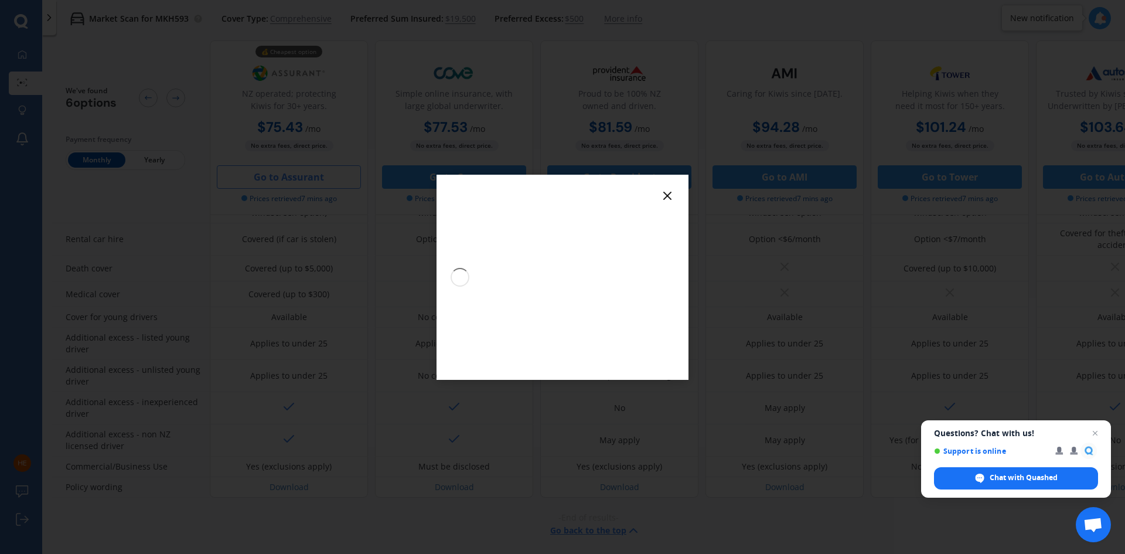
drag, startPoint x: 452, startPoint y: 14, endPoint x: 462, endPoint y: 15, distance: 10.0
click at [453, 15] on div "We are experiencing high volume of Market Scans . Just a heads up we will have …" at bounding box center [562, 277] width 1125 height 554
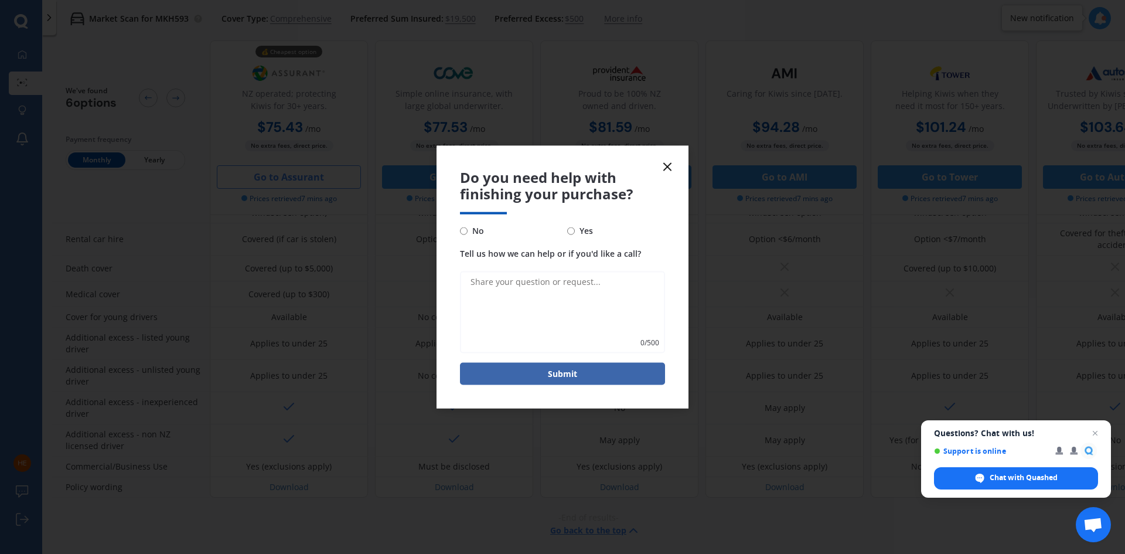
click at [672, 164] on icon at bounding box center [668, 166] width 14 height 14
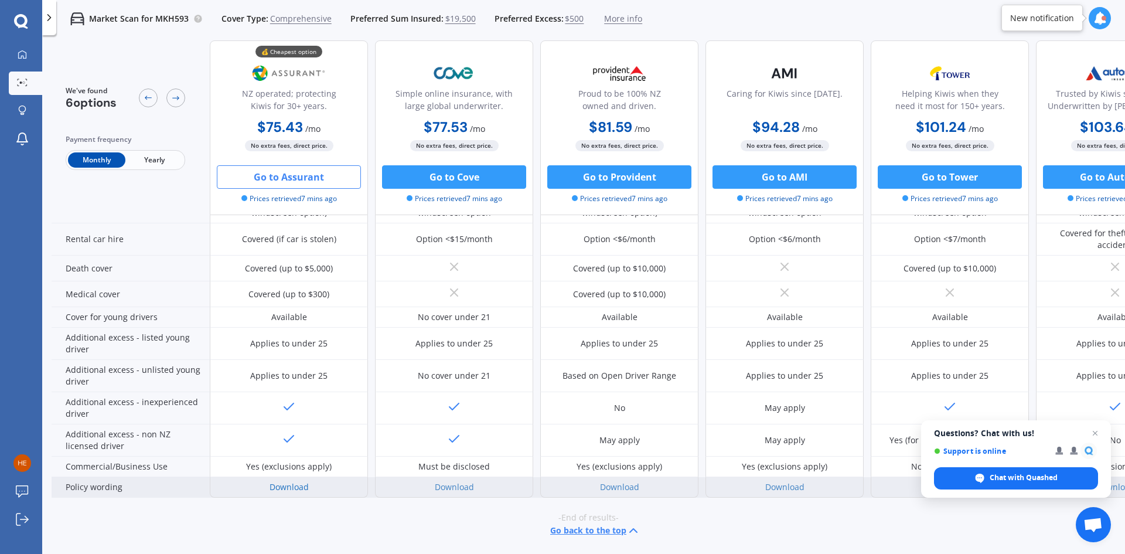
click at [284, 482] on link "Download" at bounding box center [289, 486] width 39 height 11
